Goal: Participate in discussion: Participate in discussion

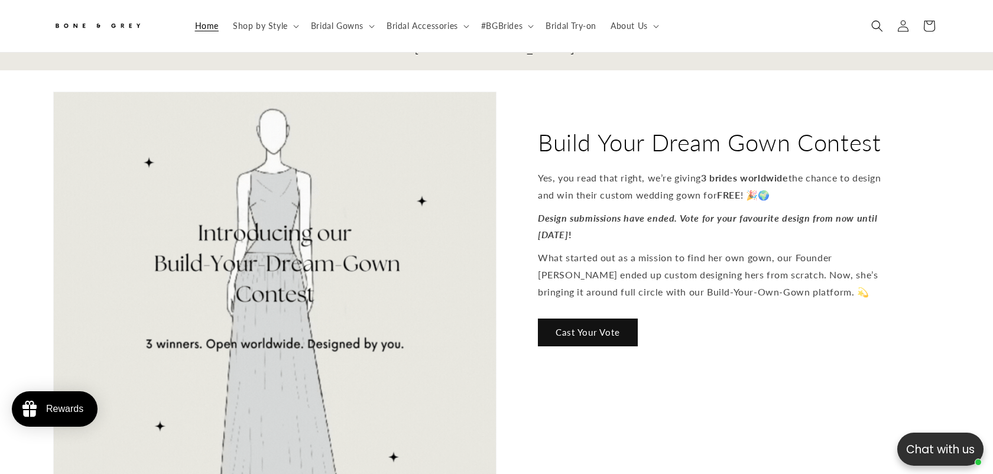
scroll to position [475, 0]
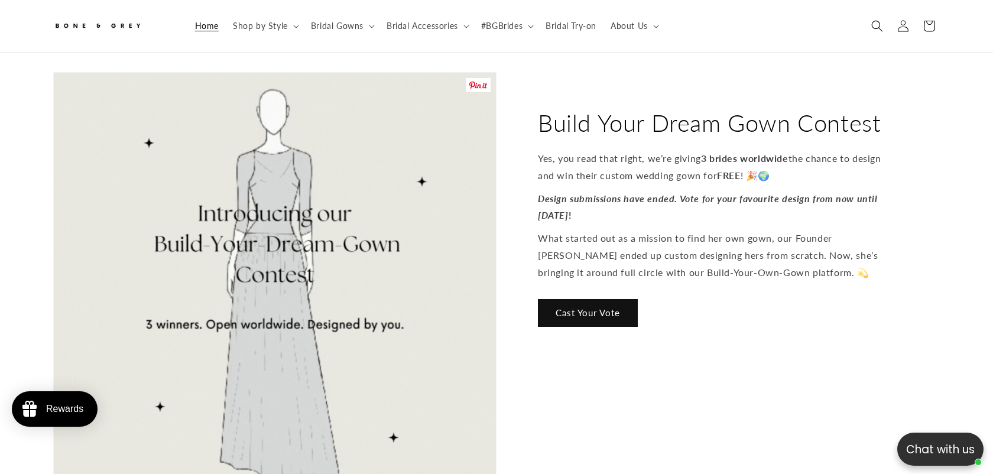
click at [445, 271] on img at bounding box center [275, 294] width 442 height 443
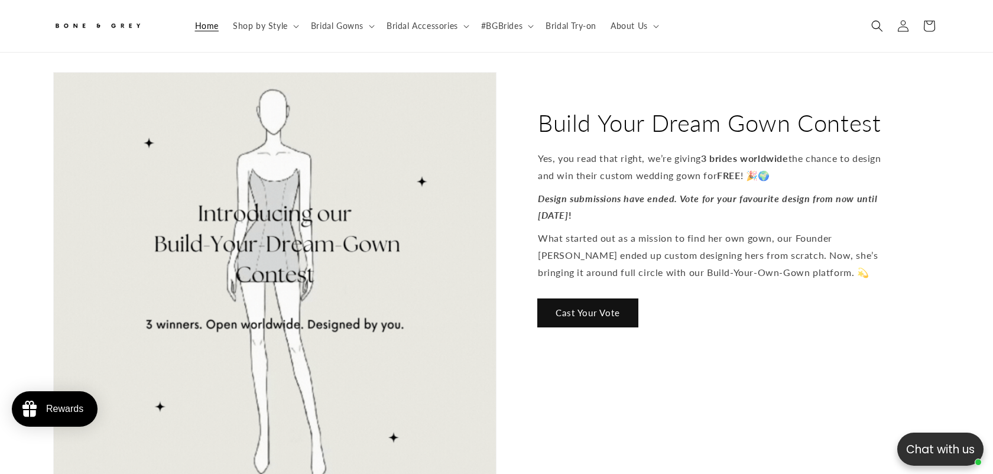
click at [625, 299] on link "Cast Your Vote" at bounding box center [588, 313] width 100 height 28
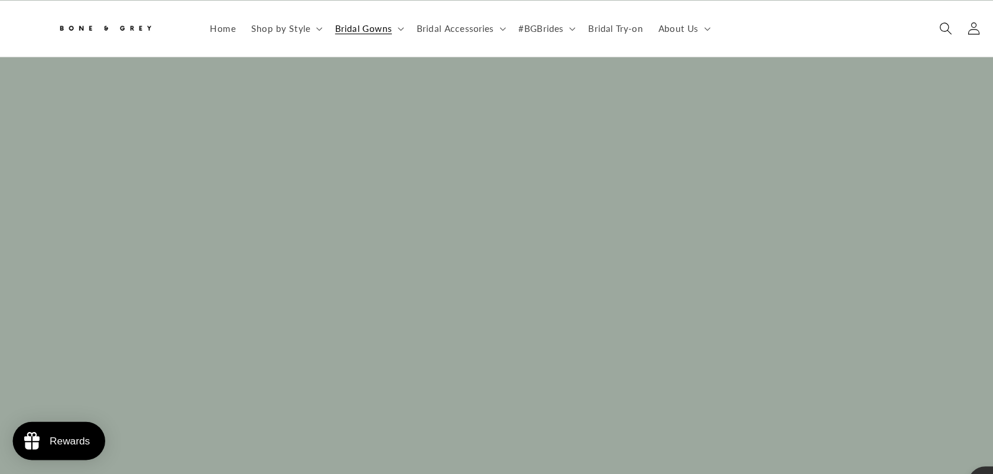
scroll to position [11049, 0]
